Goal: Transaction & Acquisition: Purchase product/service

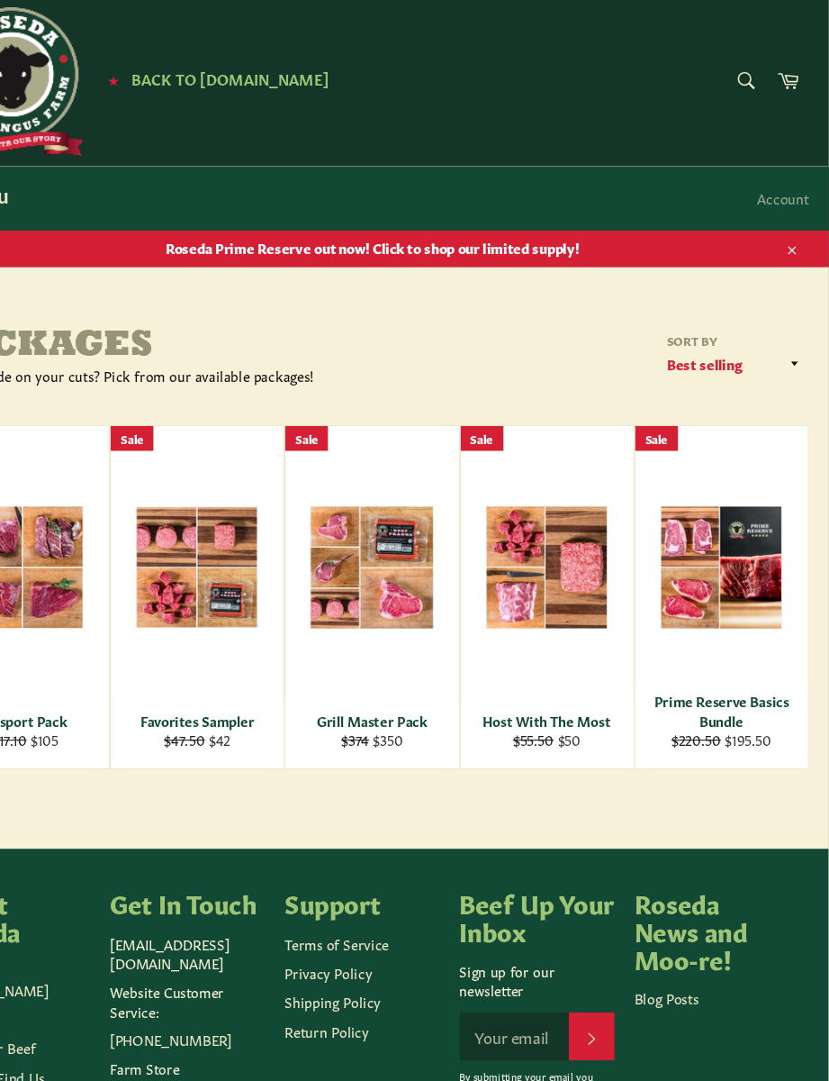
click at [674, 533] on span "View" at bounding box center [731, 556] width 115 height 46
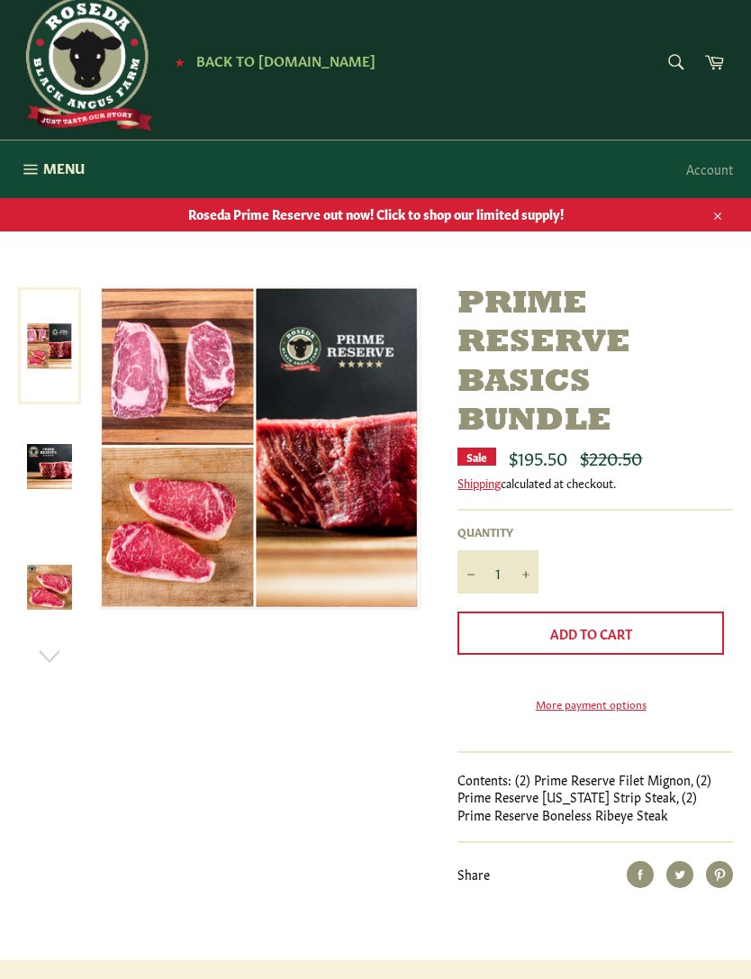
scroll to position [21, 0]
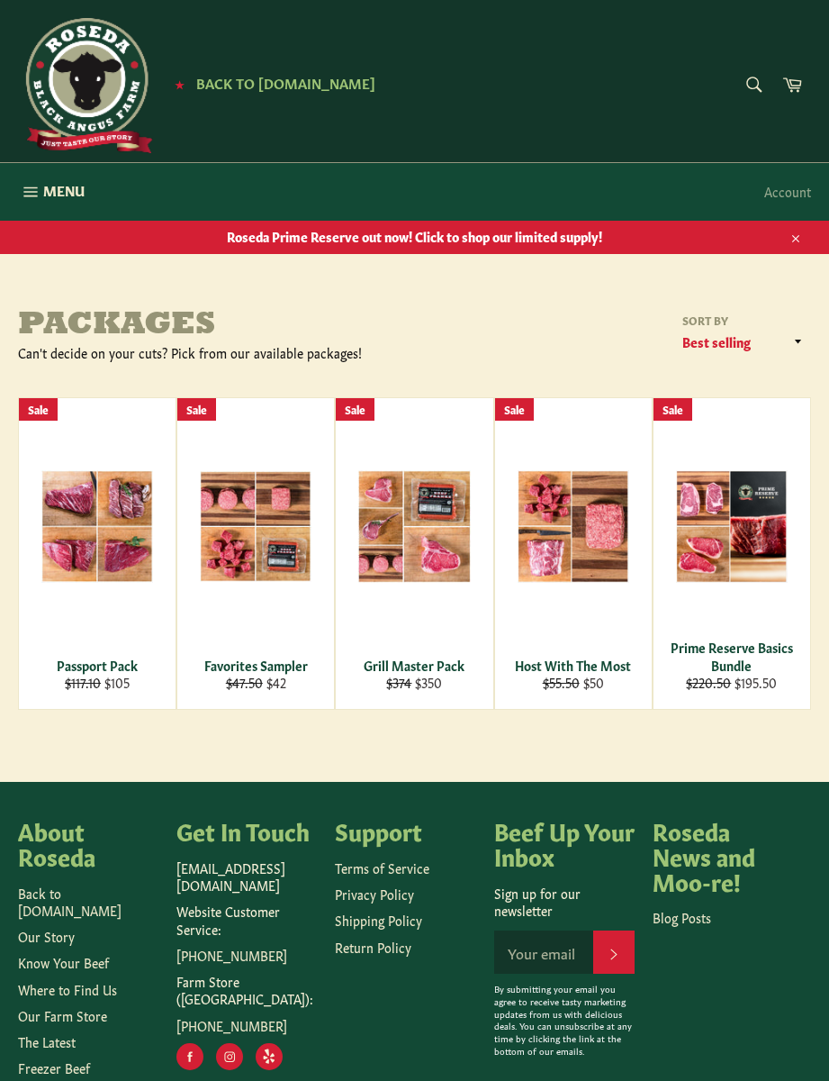
click at [428, 539] on span "View" at bounding box center [414, 556] width 115 height 46
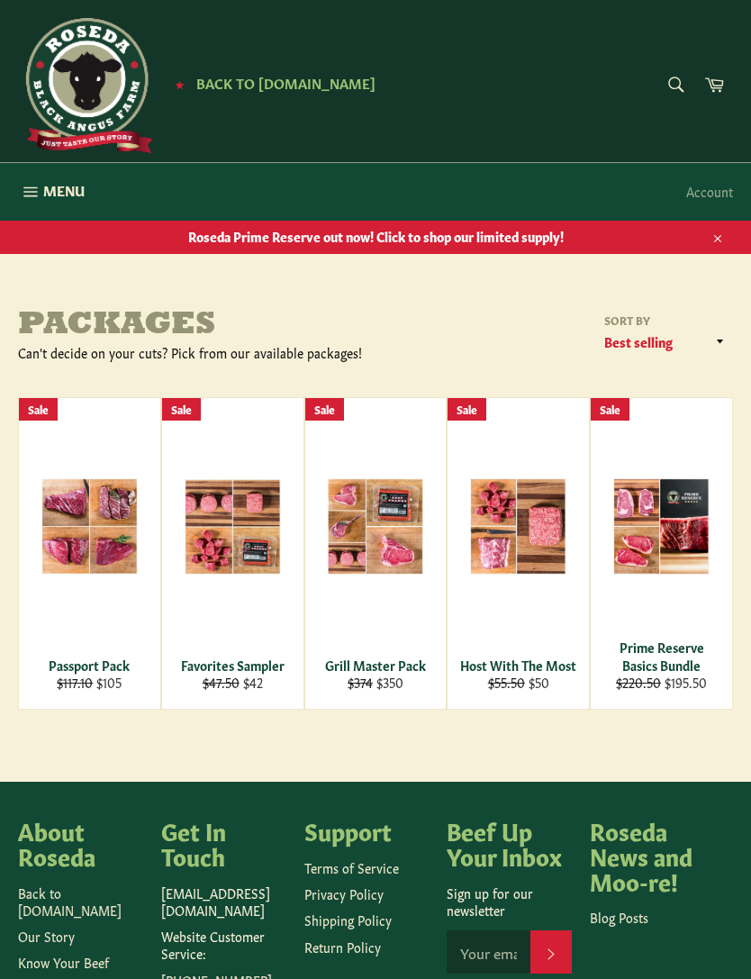
scroll to position [51, 0]
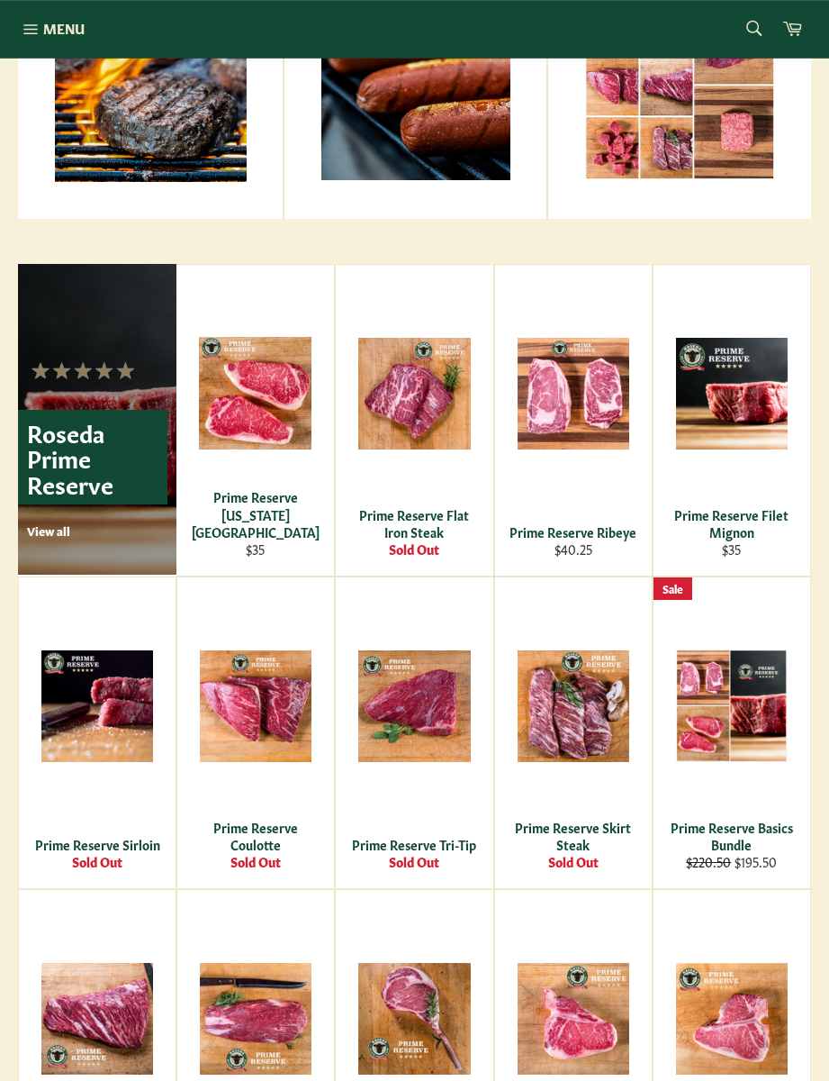
scroll to position [914, 0]
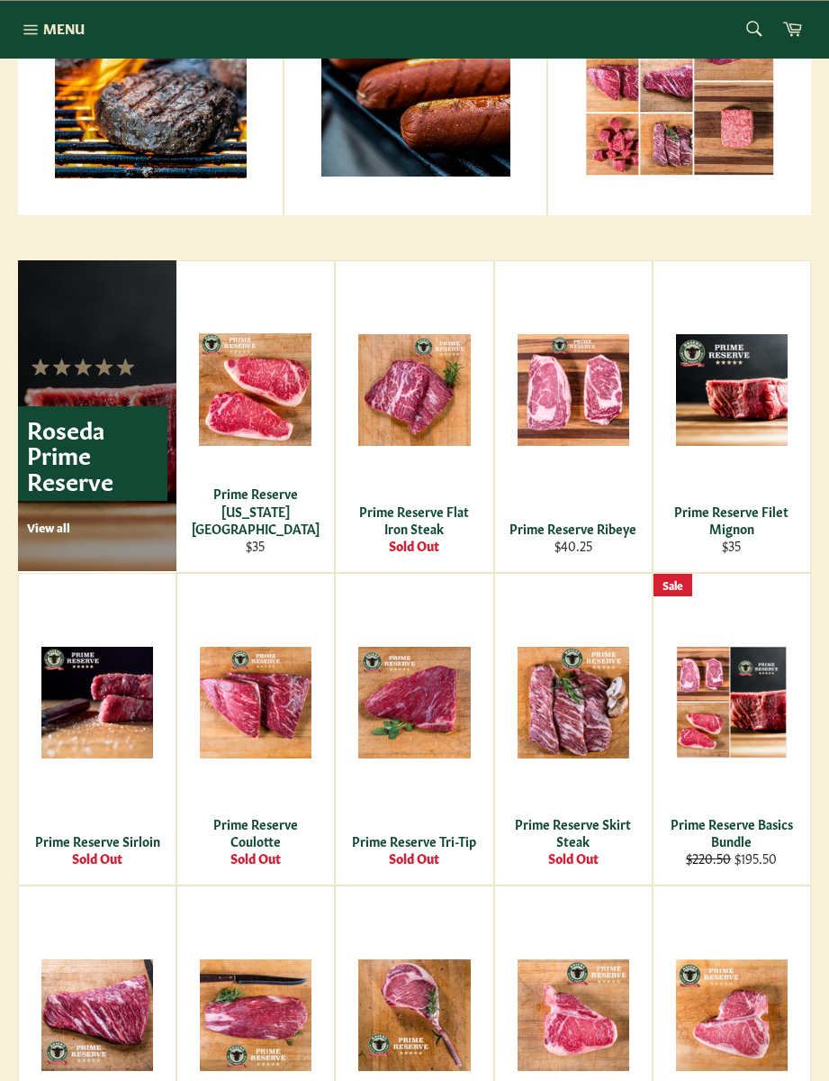
click at [243, 432] on div "View" at bounding box center [255, 416] width 158 height 311
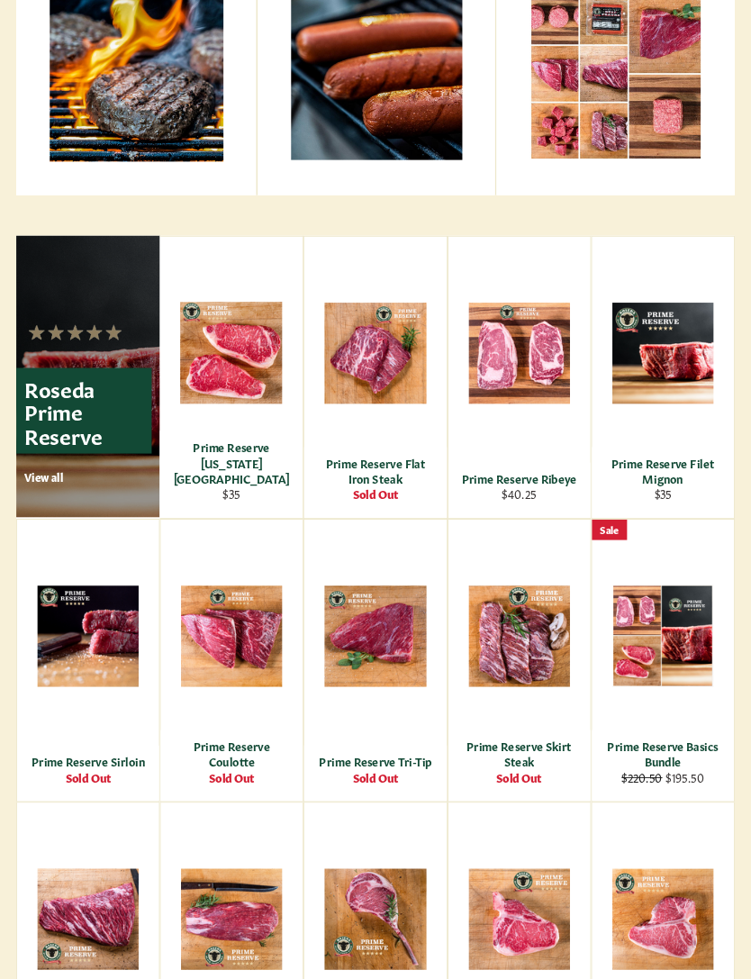
scroll to position [1030, 0]
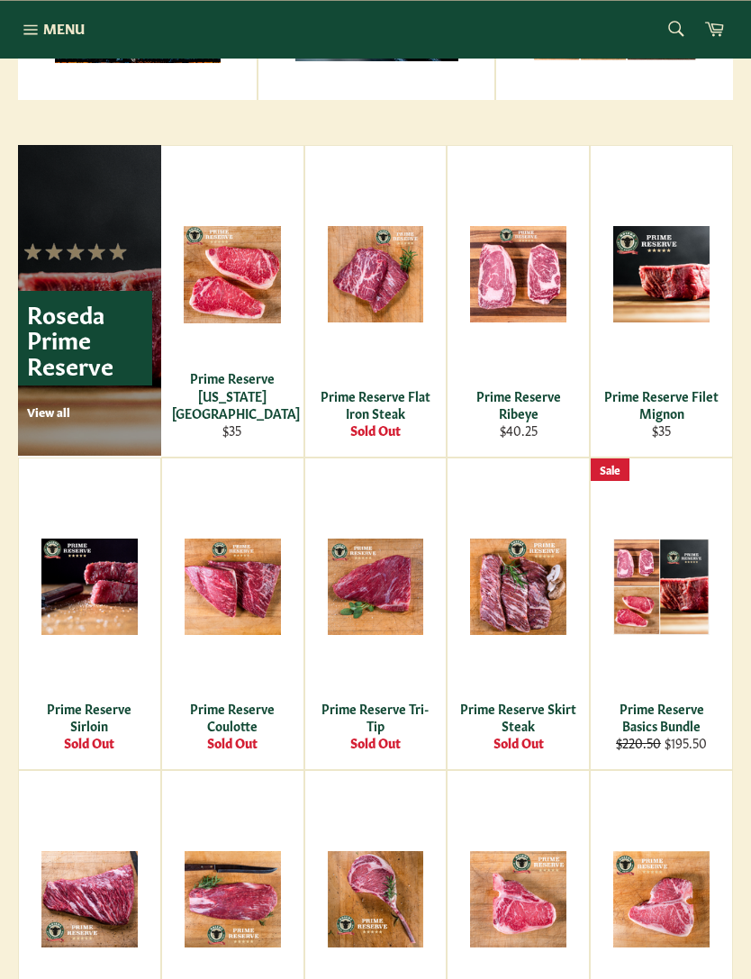
click at [667, 306] on span "View" at bounding box center [661, 304] width 115 height 46
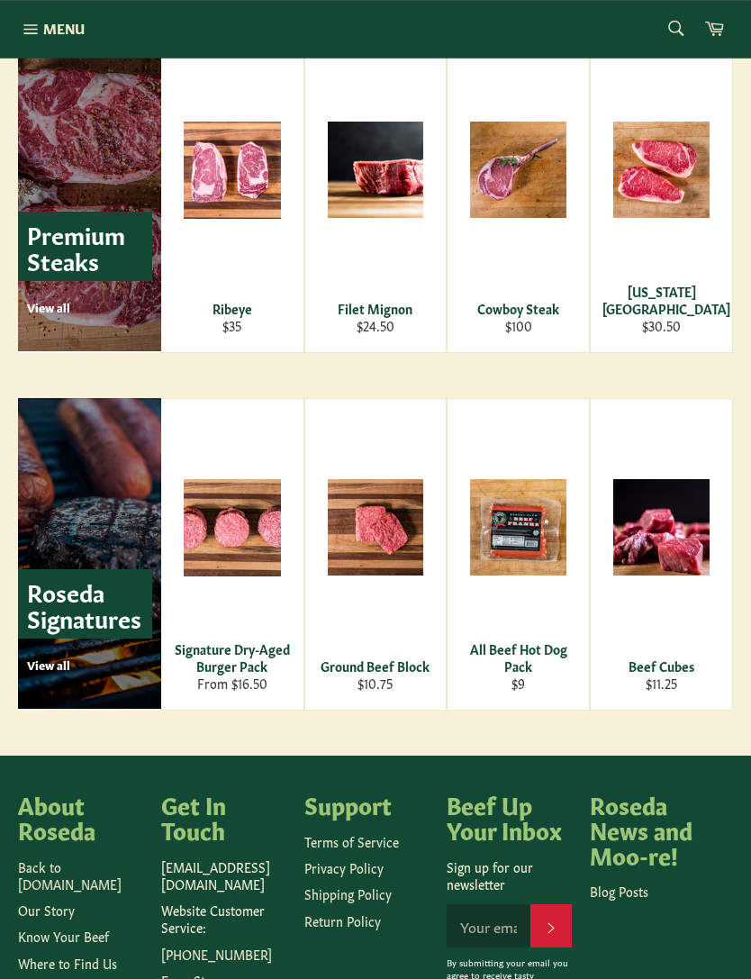
scroll to position [2117, 0]
click at [223, 569] on div "View" at bounding box center [232, 554] width 142 height 311
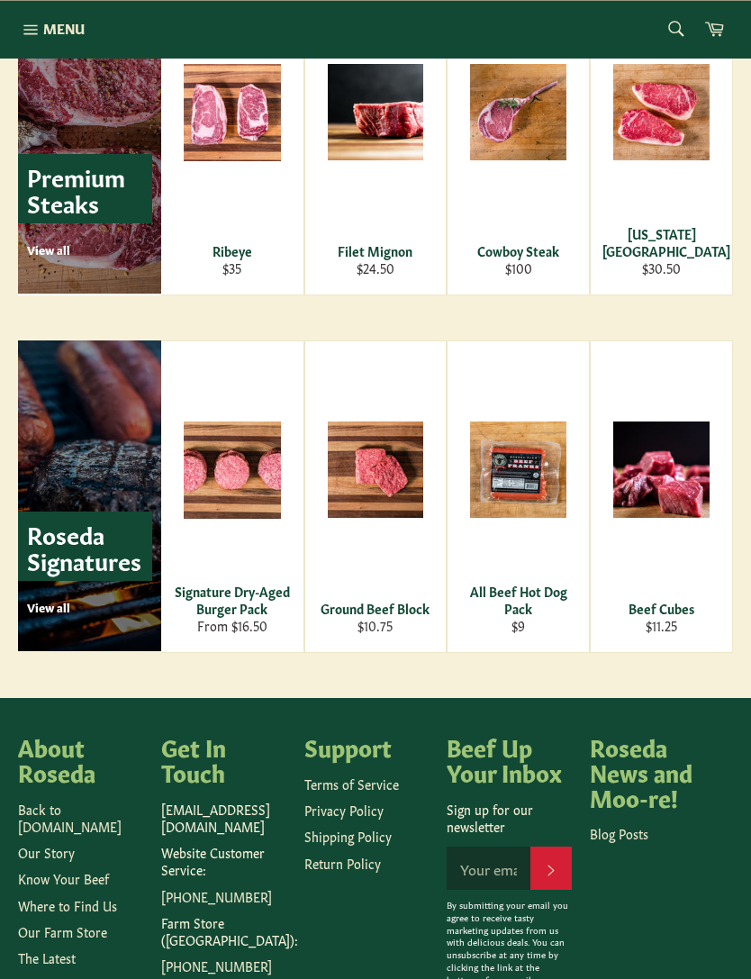
click at [509, 490] on span "View" at bounding box center [518, 499] width 115 height 46
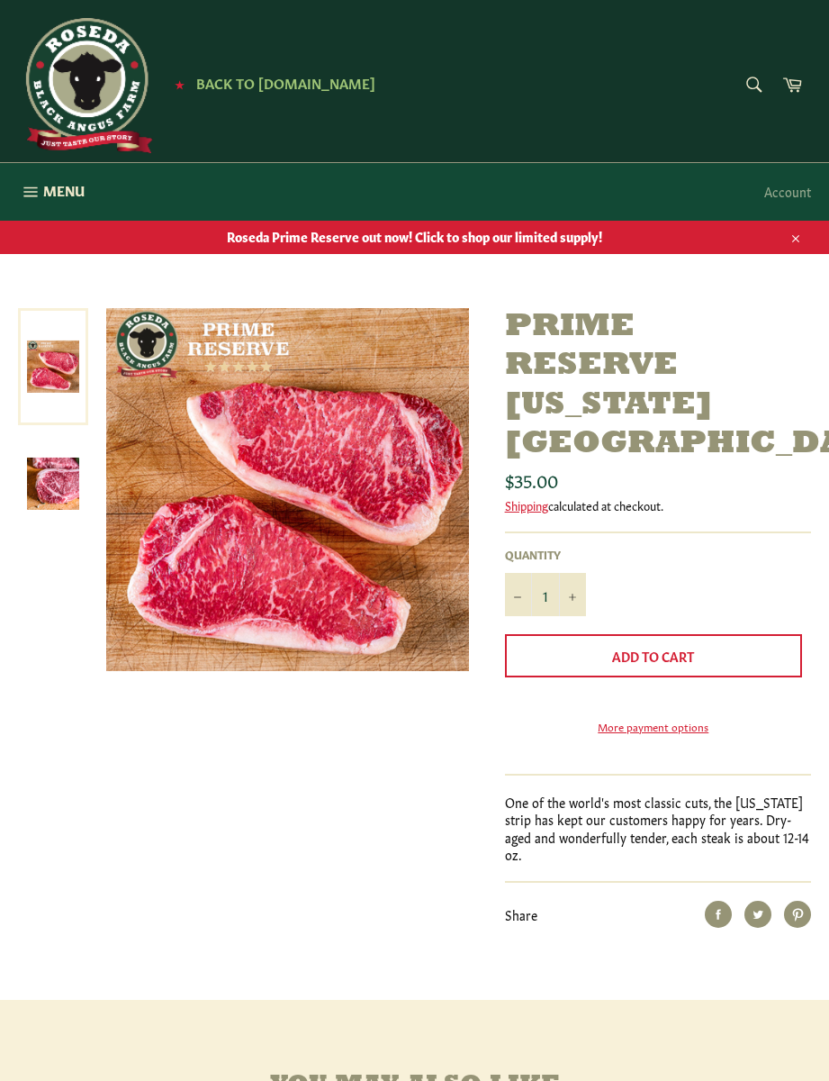
click at [712, 634] on button "Add to Cart" at bounding box center [653, 655] width 297 height 43
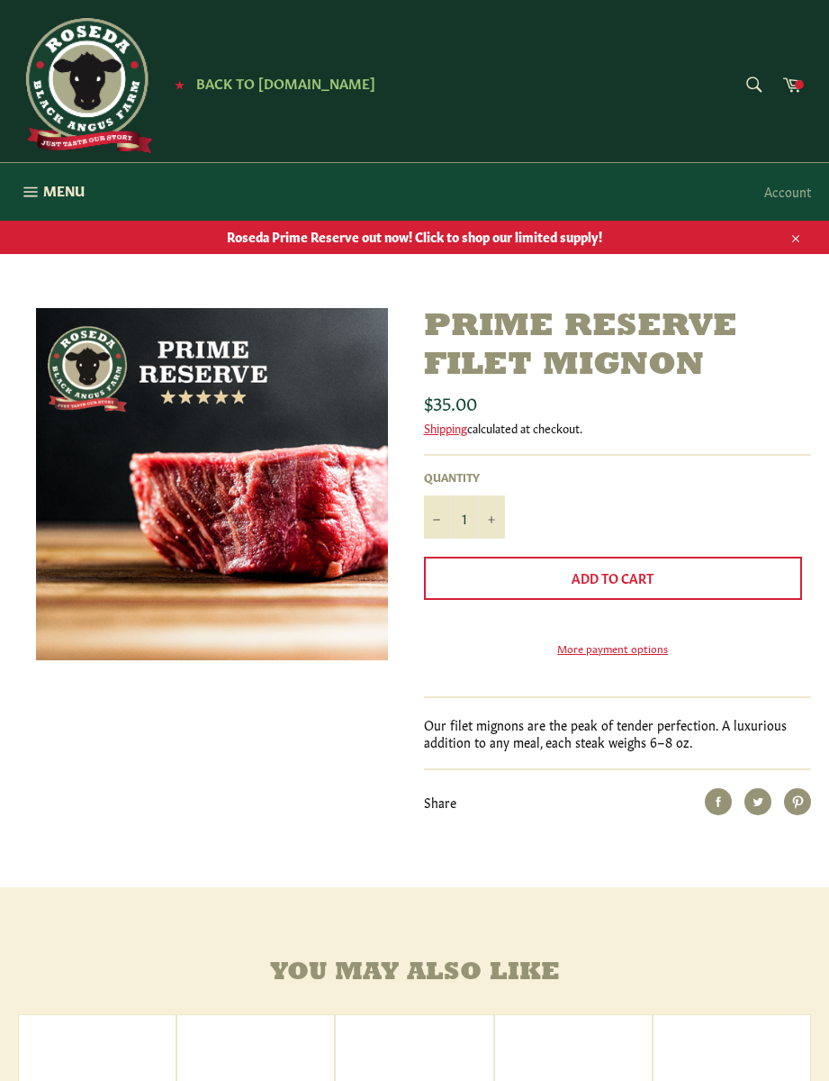
click at [733, 584] on button "Add to Cart" at bounding box center [613, 577] width 379 height 43
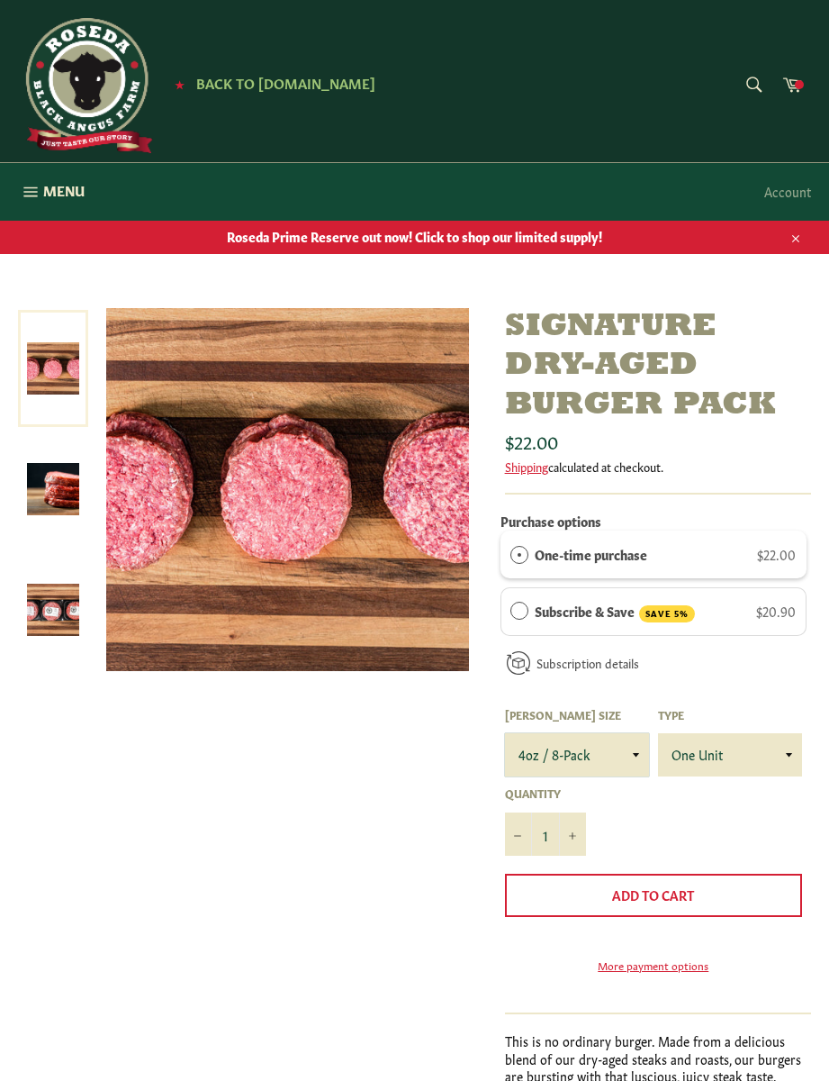
click at [626, 758] on select "4oz / 8-Pack 6oz / 4-Pack 8oz / 4-Pack" at bounding box center [577, 754] width 144 height 43
select select "8oz / 4-Pack"
click at [606, 900] on button "Add to Cart" at bounding box center [653, 894] width 297 height 43
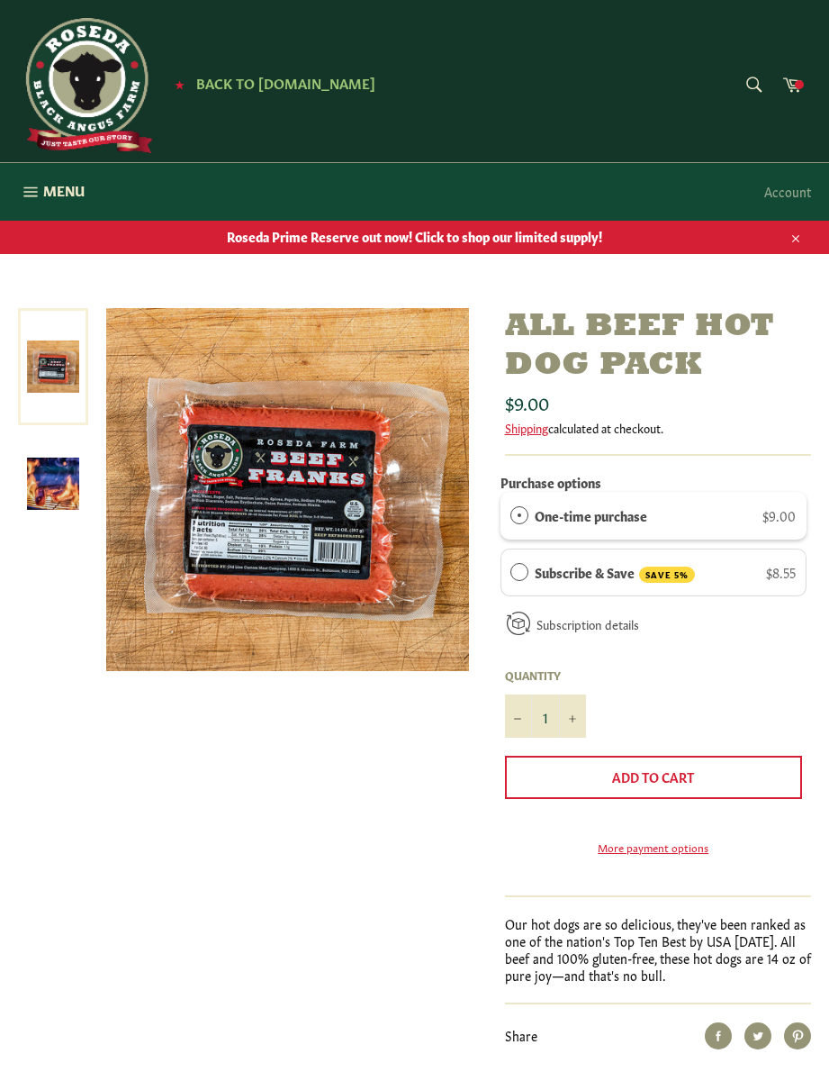
click at [607, 792] on button "Add to Cart" at bounding box center [653, 776] width 297 height 43
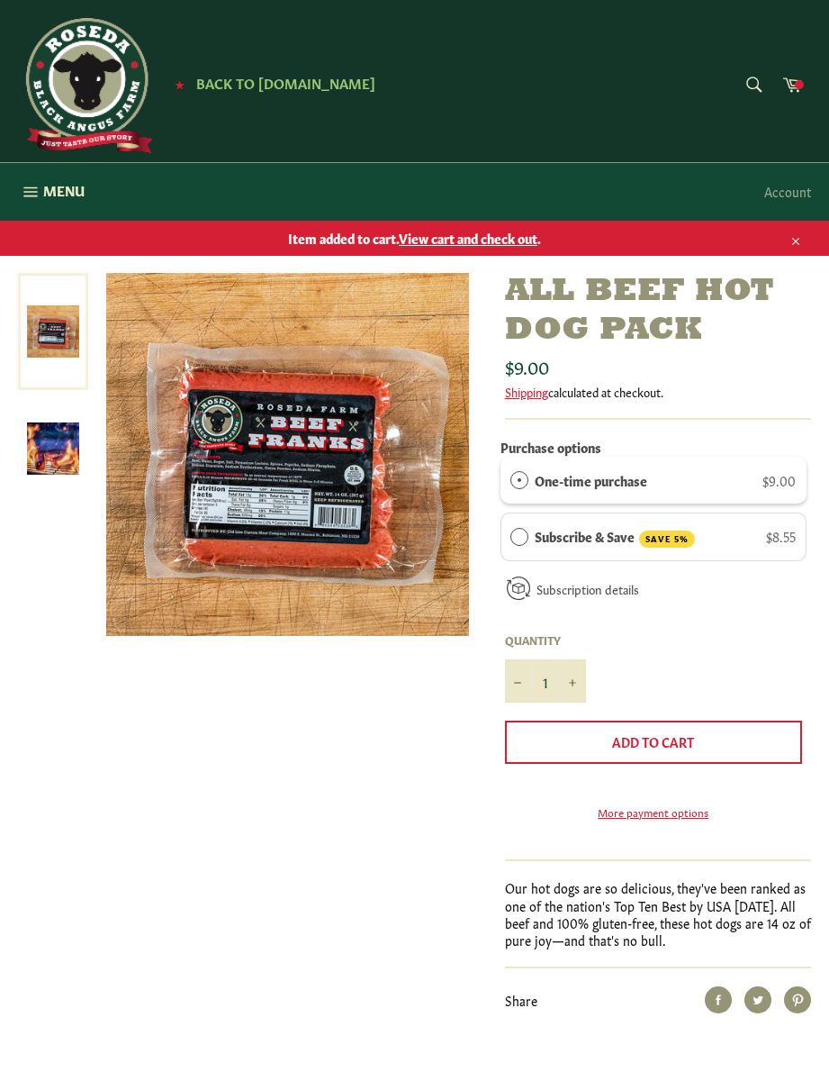
click at [798, 84] on span at bounding box center [799, 84] width 9 height 9
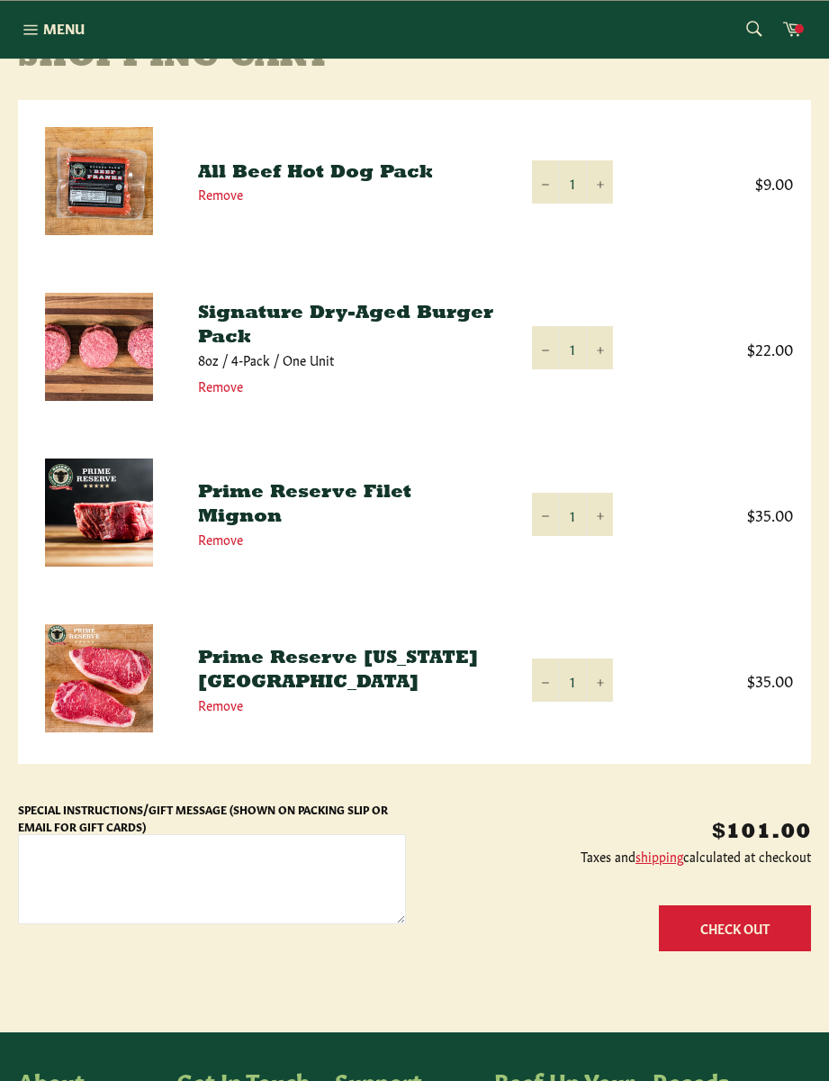
scroll to position [282, 0]
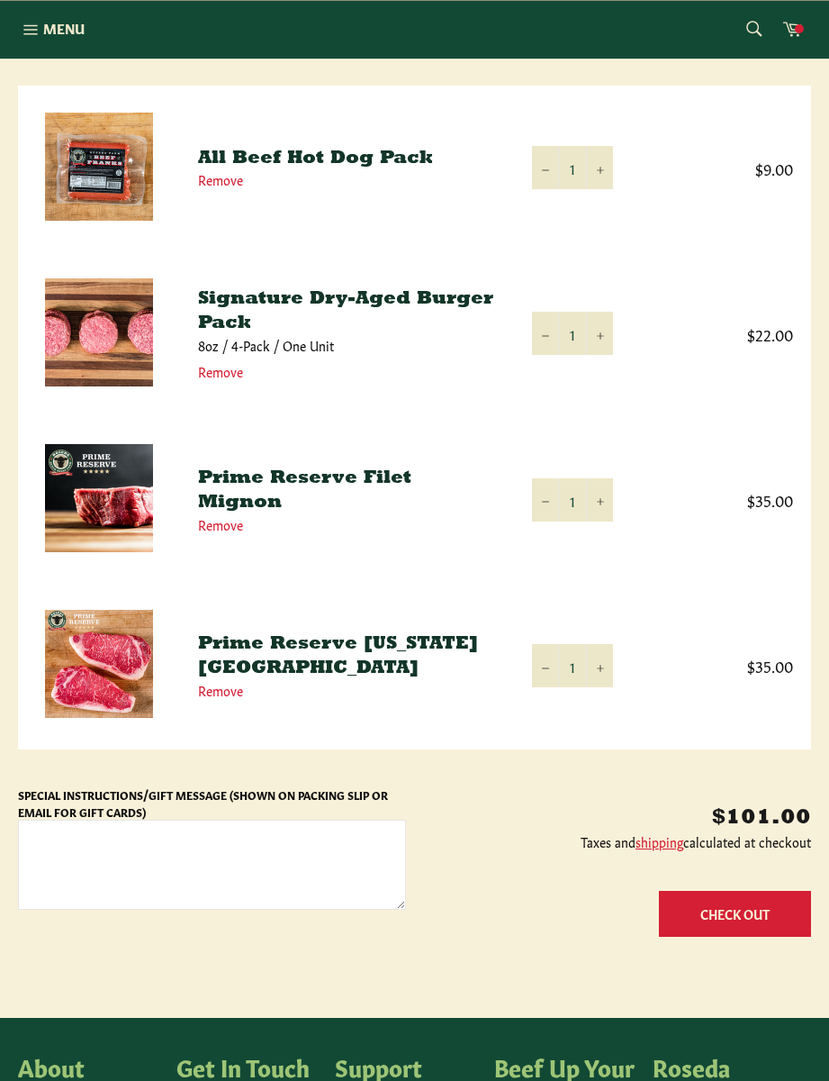
click at [736, 921] on button "Check Out" at bounding box center [735, 914] width 152 height 46
